Goal: Task Accomplishment & Management: Use online tool/utility

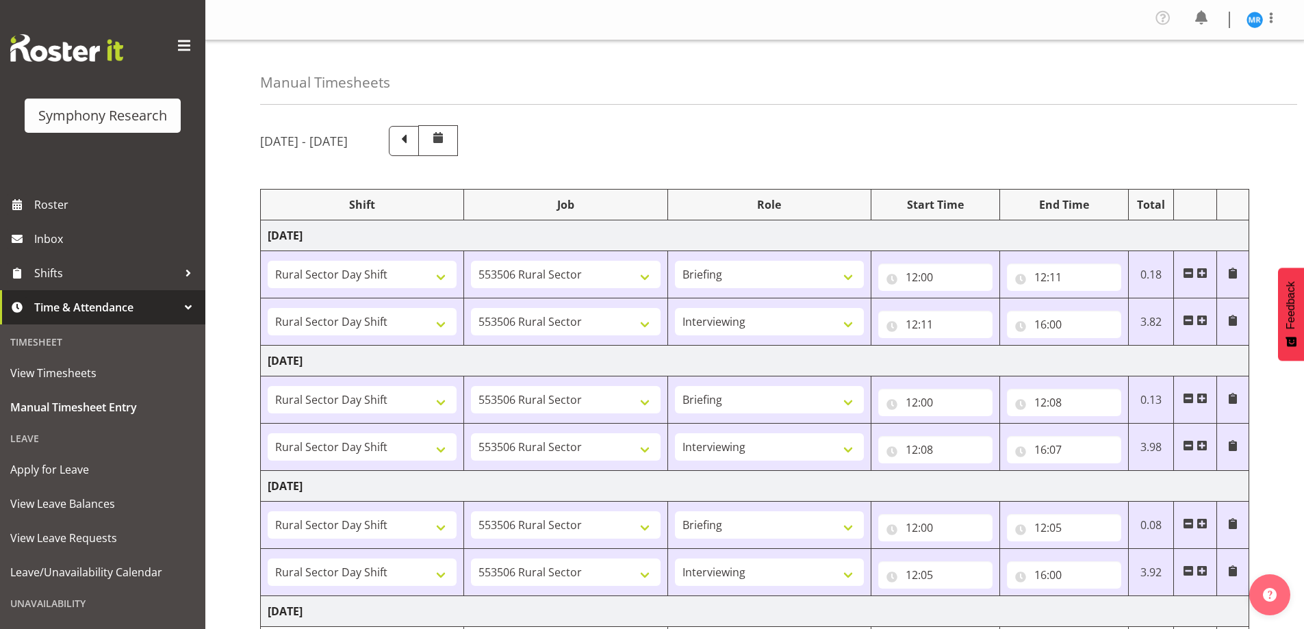
select select "81297"
select select "10587"
select select "81297"
select select "10587"
select select "47"
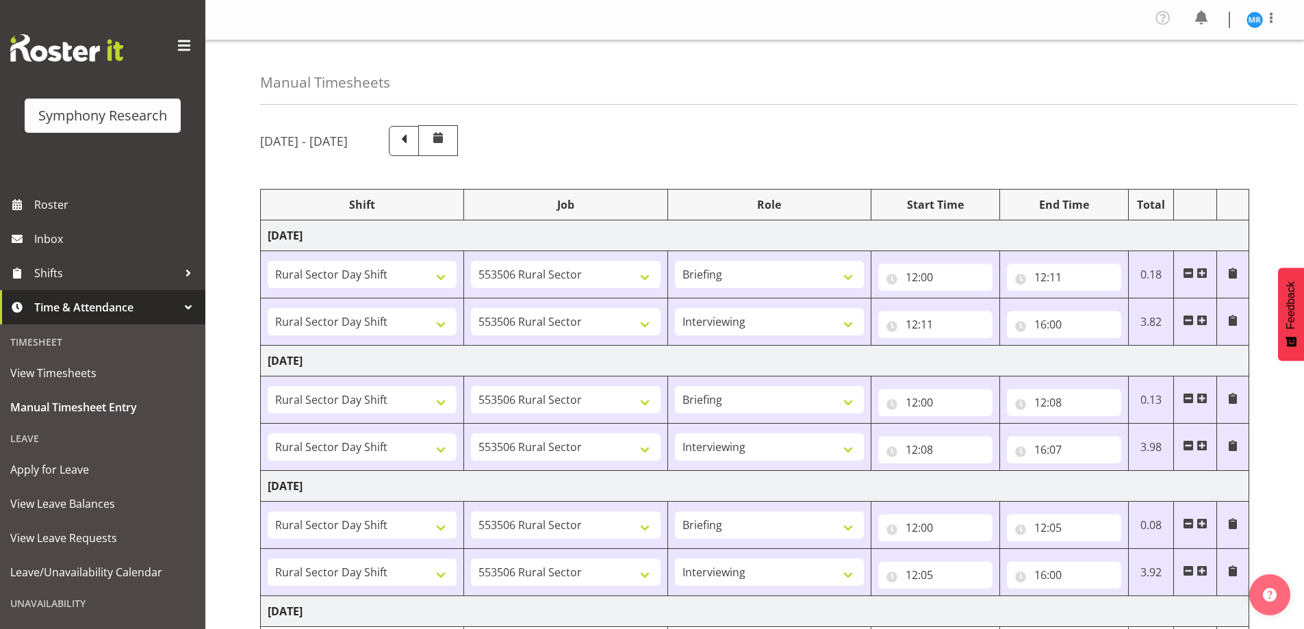
select select "81297"
select select "10587"
select select "81297"
select select "10587"
select select "47"
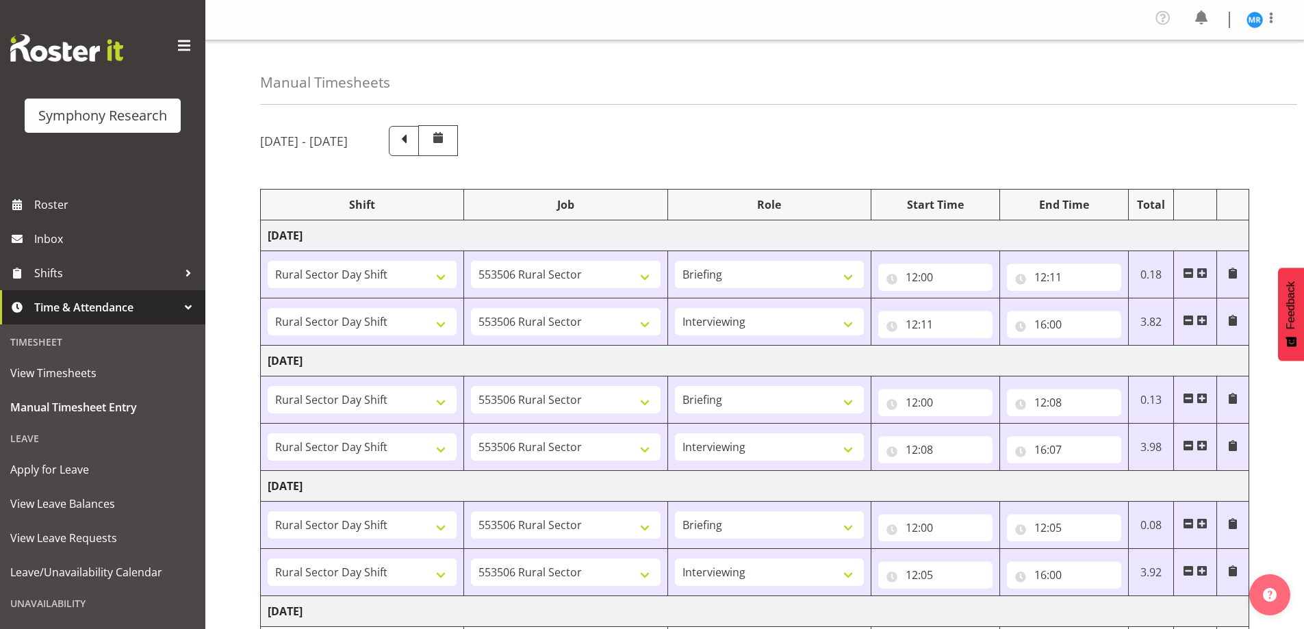
select select "81297"
select select "10587"
select select "81297"
select select "10587"
select select "47"
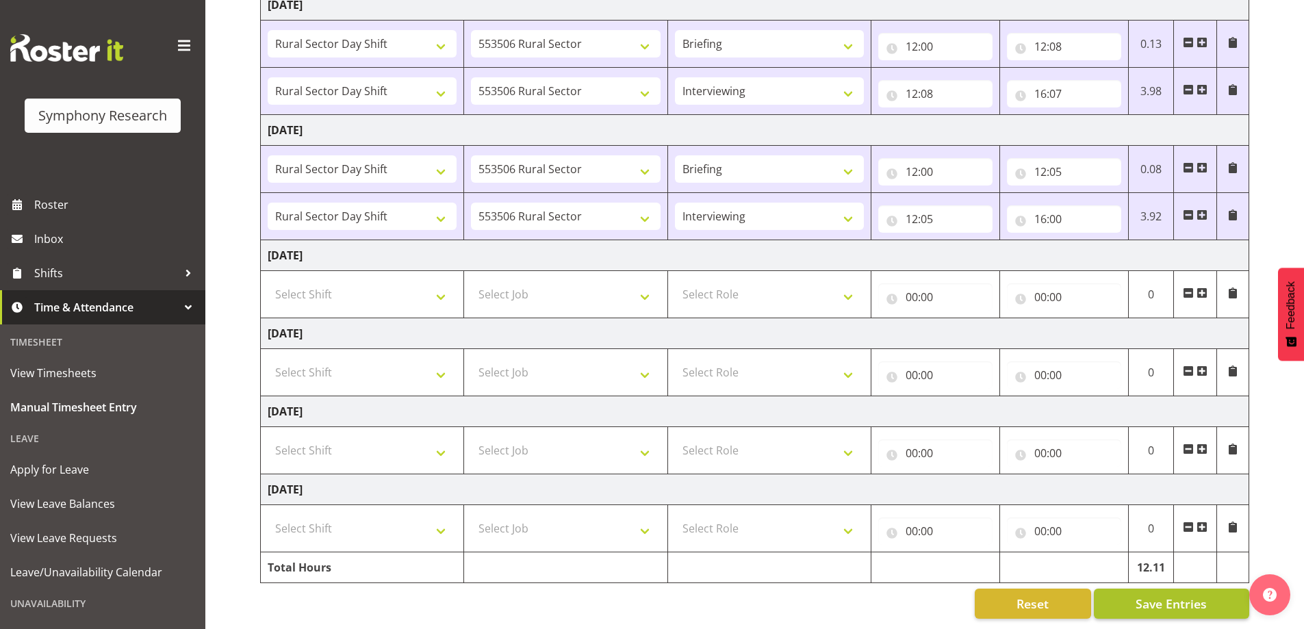
scroll to position [366, 0]
click at [1152, 595] on span "Save Entries" at bounding box center [1171, 604] width 71 height 18
click at [1172, 595] on span "Save Entries" at bounding box center [1171, 604] width 71 height 18
click at [1274, 210] on div "[DATE] - [DATE] Shift Job Role Start Time End Time Total [DATE] !!Weekend Resid…" at bounding box center [782, 194] width 1044 height 870
